Goal: Check status: Check status

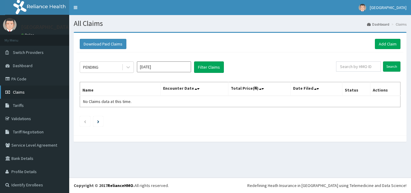
click at [45, 89] on link "Claims" at bounding box center [34, 92] width 69 height 13
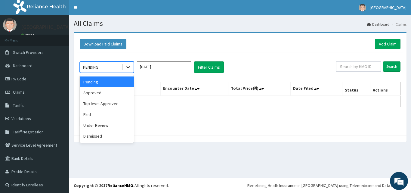
click at [126, 68] on icon at bounding box center [128, 67] width 6 height 6
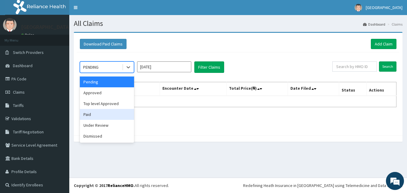
click at [104, 117] on div "Paid" at bounding box center [107, 114] width 54 height 11
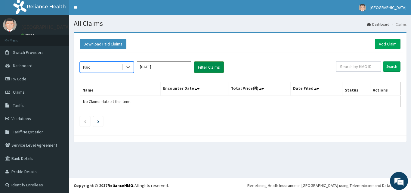
click at [217, 66] on button "Filter Claims" at bounding box center [209, 66] width 30 height 11
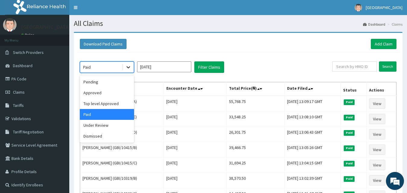
click at [129, 67] on icon at bounding box center [128, 68] width 4 height 2
click at [114, 123] on div "Under Review" at bounding box center [107, 125] width 54 height 11
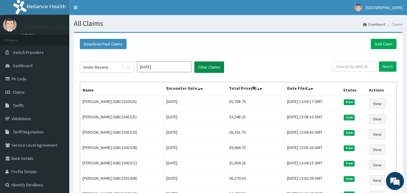
click at [213, 64] on button "Filter Claims" at bounding box center [209, 66] width 30 height 11
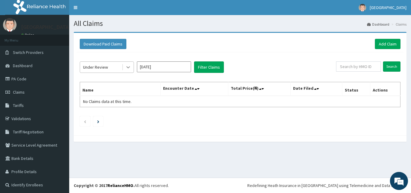
click at [131, 67] on icon at bounding box center [128, 67] width 6 height 6
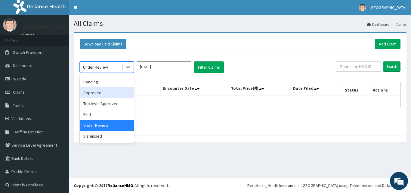
click at [117, 93] on div "Approved" at bounding box center [107, 92] width 54 height 11
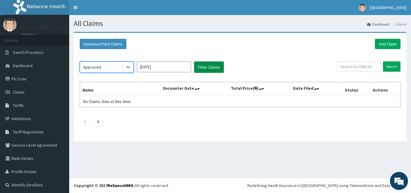
click at [202, 68] on button "Filter Claims" at bounding box center [209, 66] width 30 height 11
